Goal: Task Accomplishment & Management: Use online tool/utility

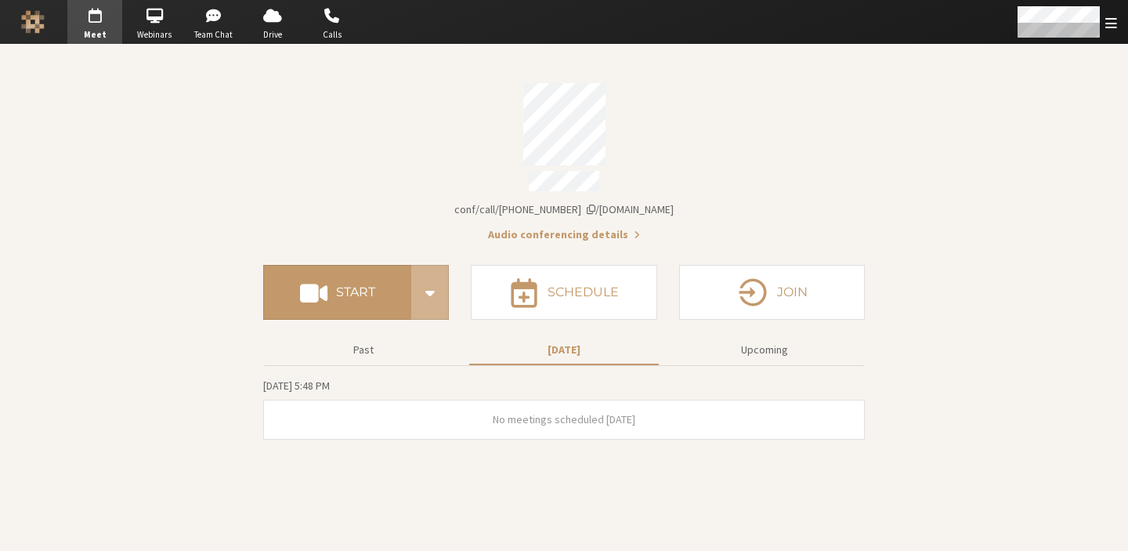
click at [997, 406] on section "Meeting link [DOMAIN_NAME]/conf/call/9168685 Audio conferencing details Start S…" at bounding box center [564, 298] width 1128 height 506
click at [865, 96] on section "Meeting link [DOMAIN_NAME]/conf/call/9168685 Audio conferencing details Start S…" at bounding box center [564, 298] width 1128 height 506
click at [786, 201] on div "Meeting link [DOMAIN_NAME]/conf/call/[PHONE_NUMBER]" at bounding box center [564, 209] width 602 height 16
click at [1111, 32] on div "Open menu" at bounding box center [1066, 22] width 124 height 44
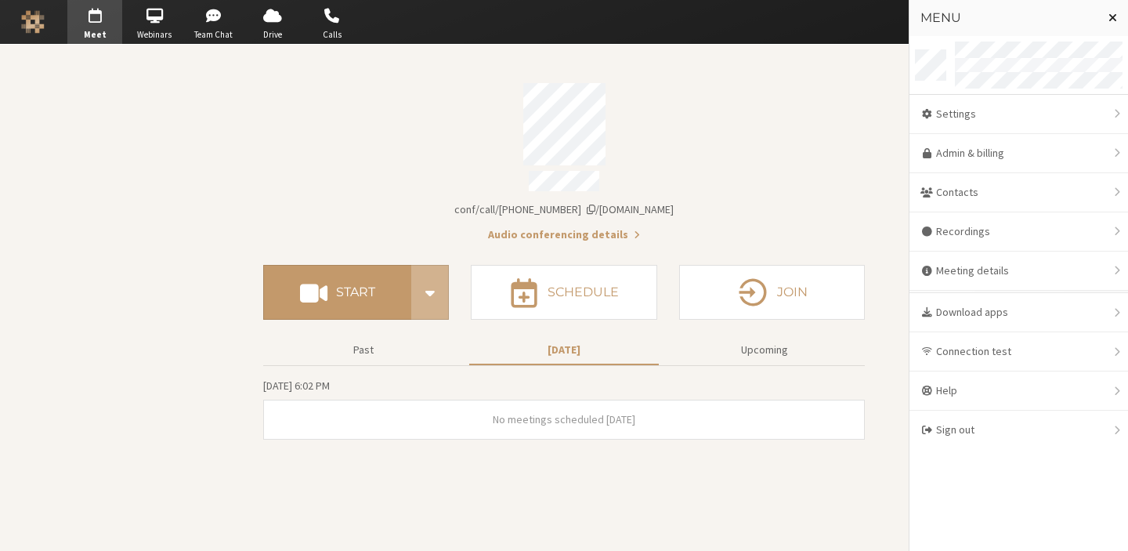
click at [1110, 20] on span "Close menu" at bounding box center [1113, 17] width 9 height 13
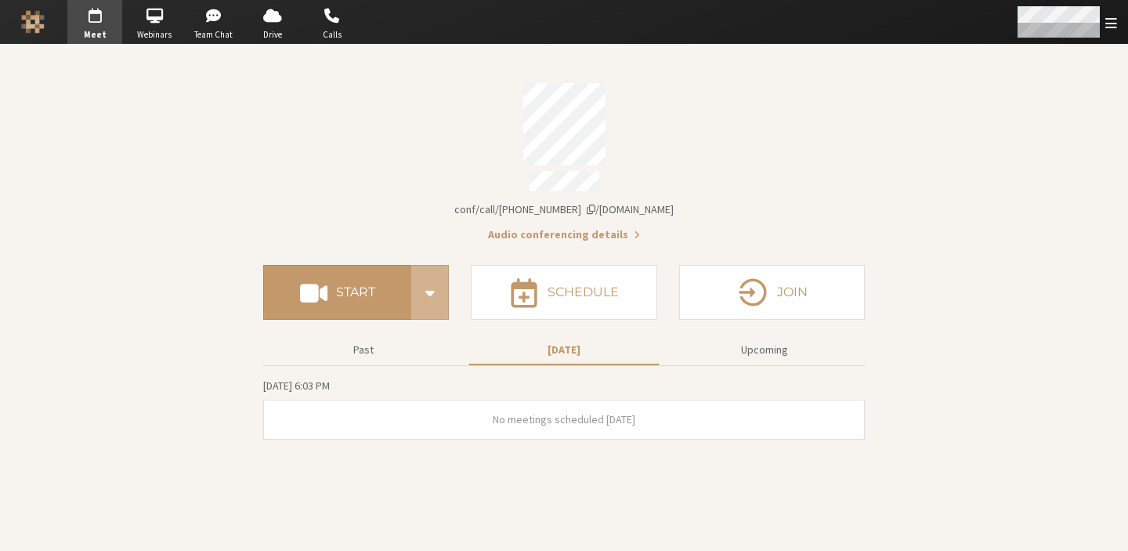
click at [1106, 28] on span "Open menu" at bounding box center [1112, 23] width 12 height 15
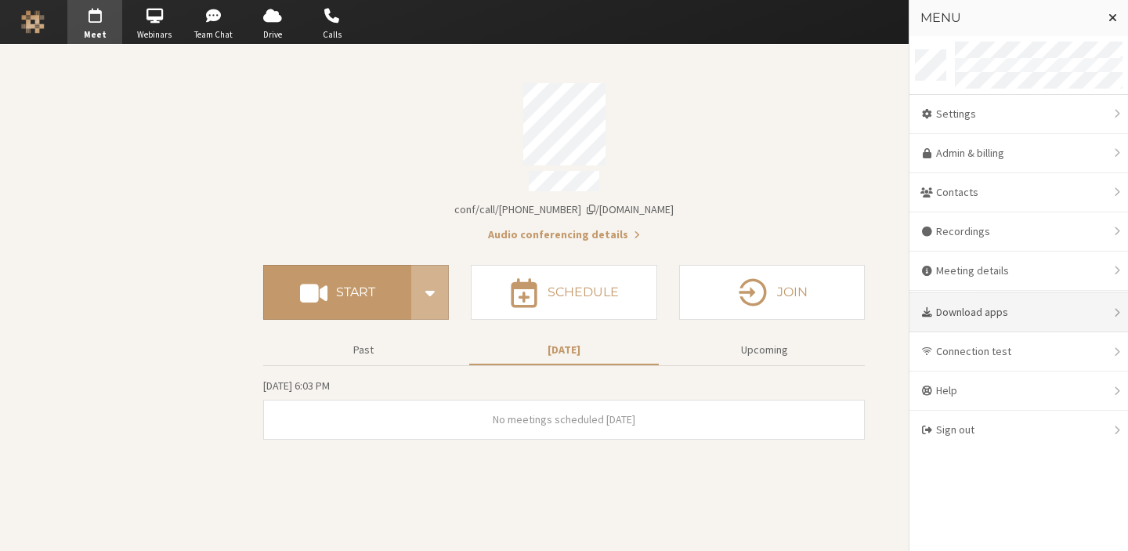
click at [980, 325] on div "Download apps" at bounding box center [1019, 312] width 219 height 39
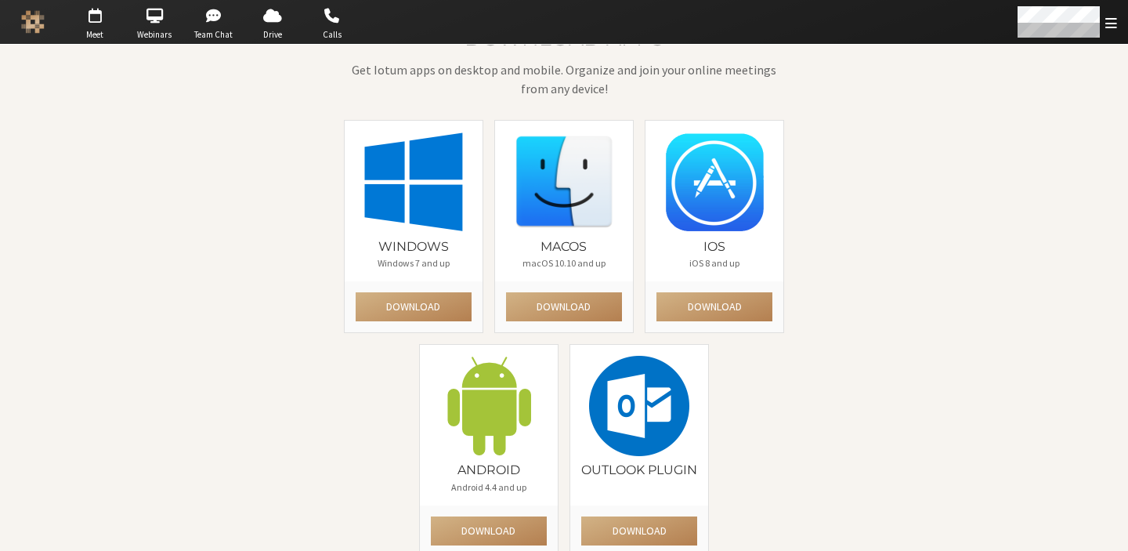
scroll to position [78, 0]
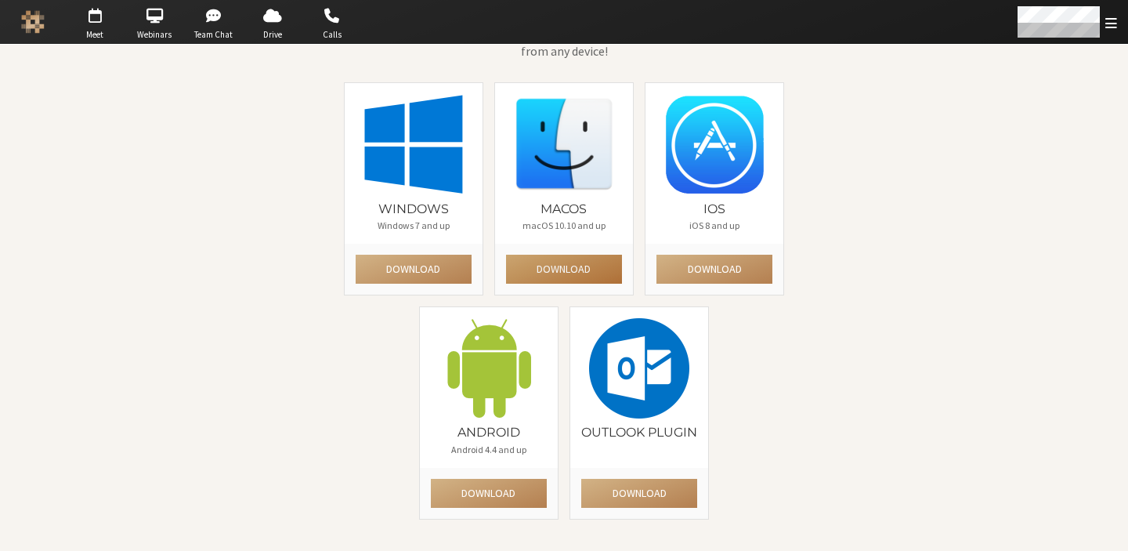
click at [582, 261] on button "Download" at bounding box center [564, 269] width 116 height 29
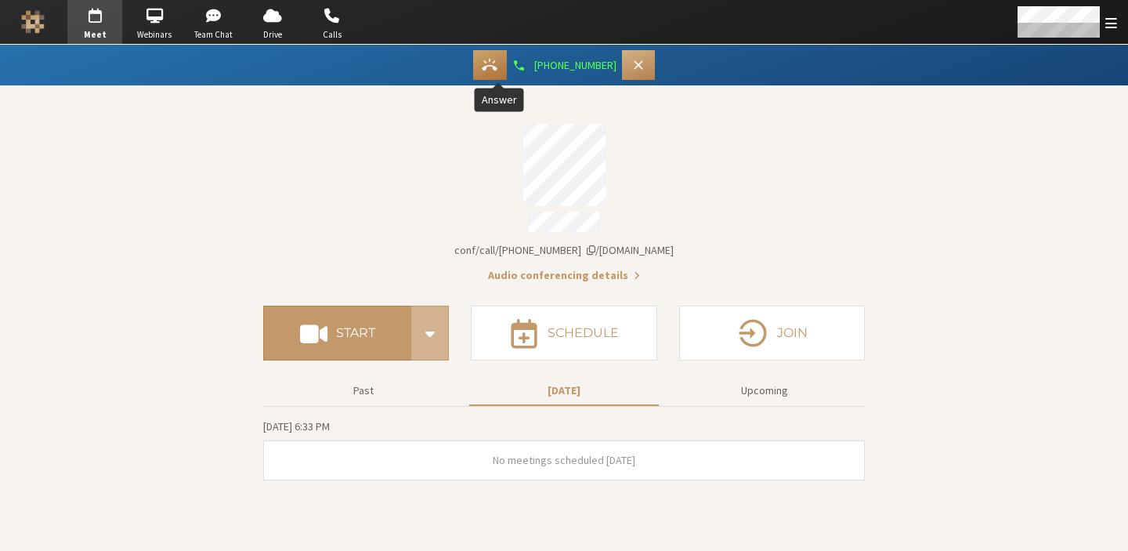
click at [498, 72] on icon "Answer" at bounding box center [490, 65] width 16 height 16
click at [498, 71] on icon "Answer" at bounding box center [490, 65] width 16 height 16
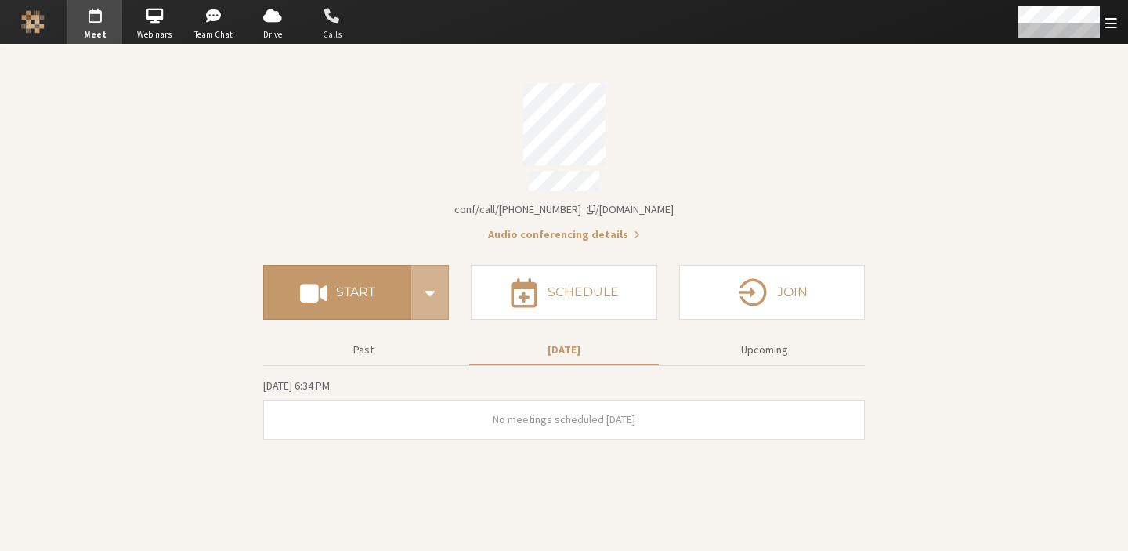
click at [330, 36] on span "Calls" at bounding box center [332, 34] width 55 height 13
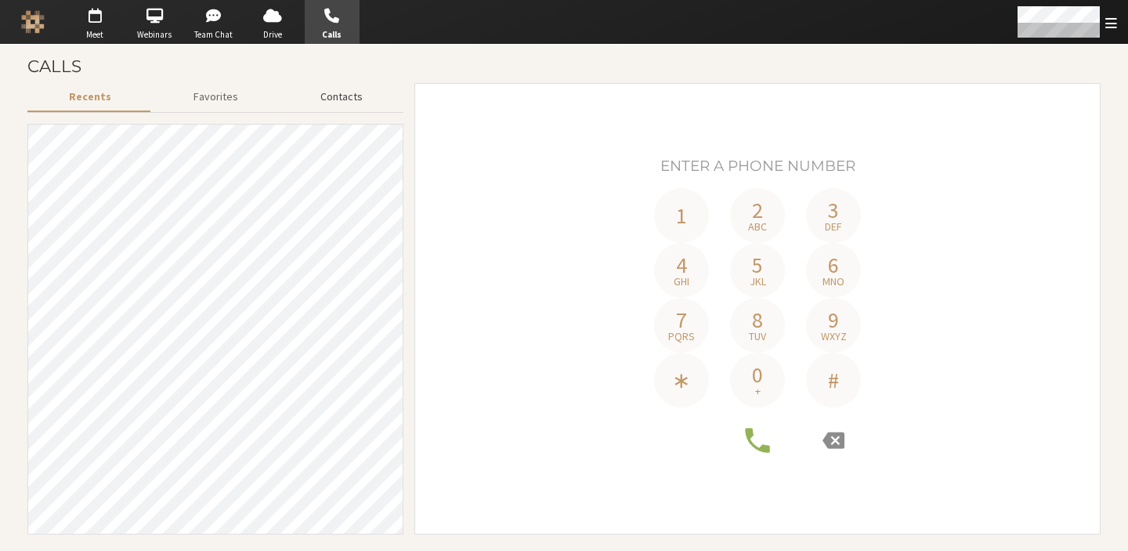
click at [358, 100] on button "Contacts" at bounding box center [341, 96] width 125 height 27
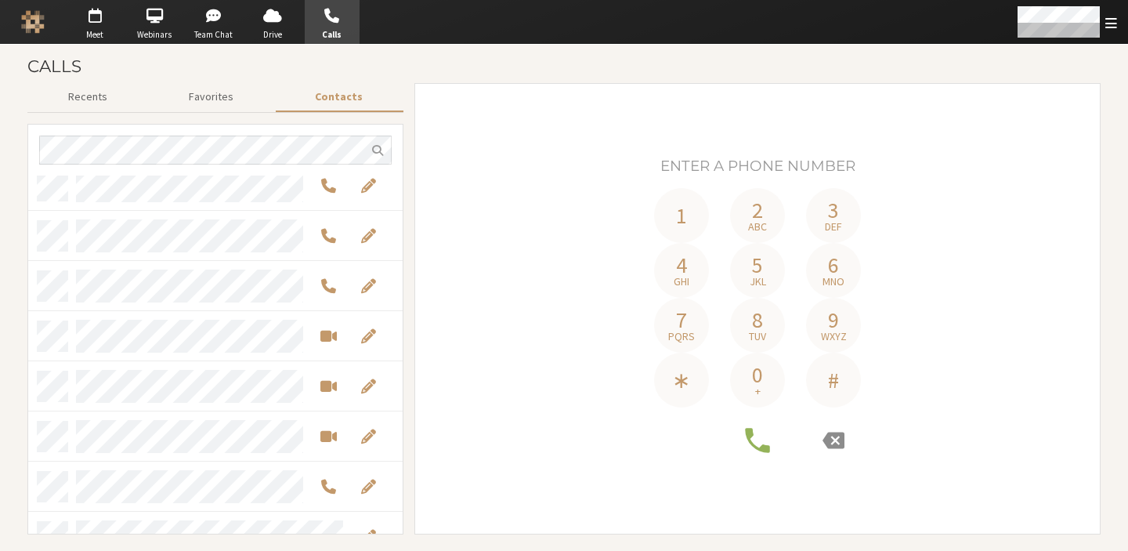
scroll to position [80, 0]
